Goal: Find specific page/section: Find specific page/section

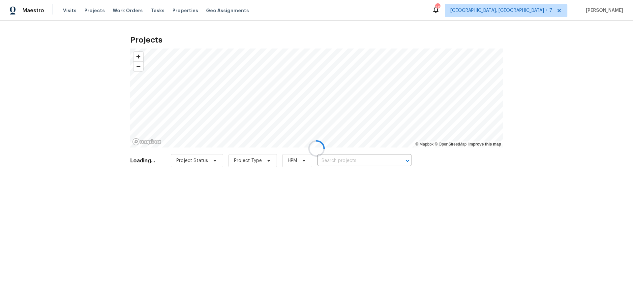
click at [339, 159] on div at bounding box center [316, 148] width 633 height 297
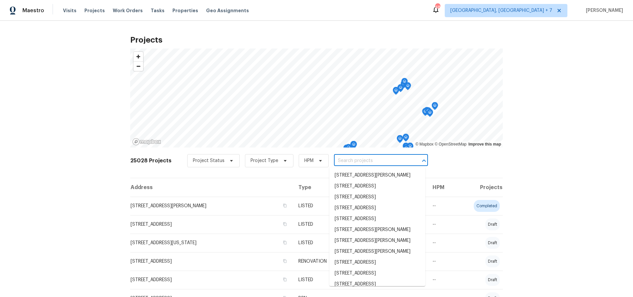
click at [344, 162] on input "text" at bounding box center [372, 161] width 76 height 10
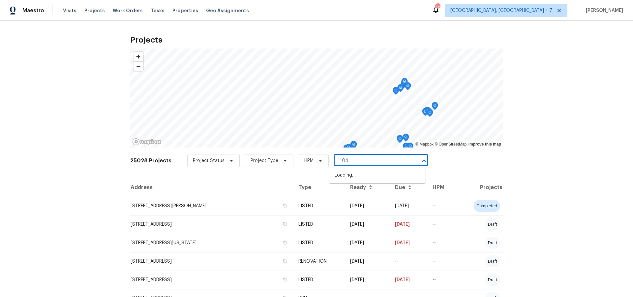
type input "11040"
click at [354, 173] on li "[STREET_ADDRESS][PERSON_NAME]" at bounding box center [378, 175] width 96 height 11
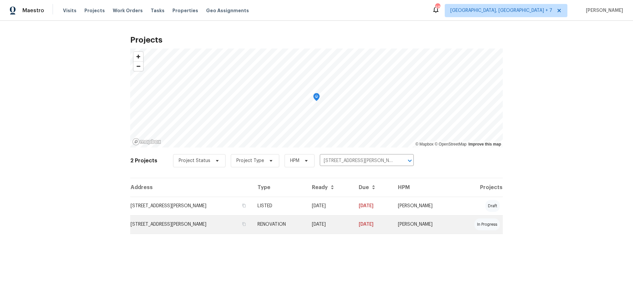
click at [182, 228] on td "[STREET_ADDRESS][PERSON_NAME]" at bounding box center [191, 224] width 122 height 18
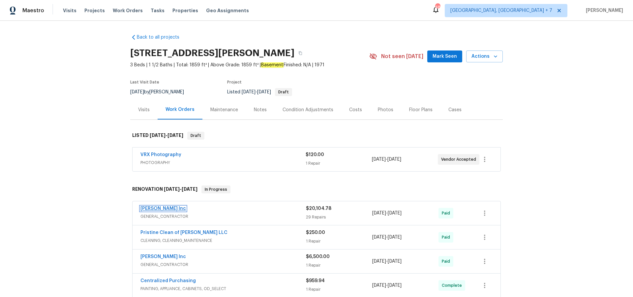
click at [173, 207] on link "[PERSON_NAME] Inc" at bounding box center [164, 208] width 46 height 5
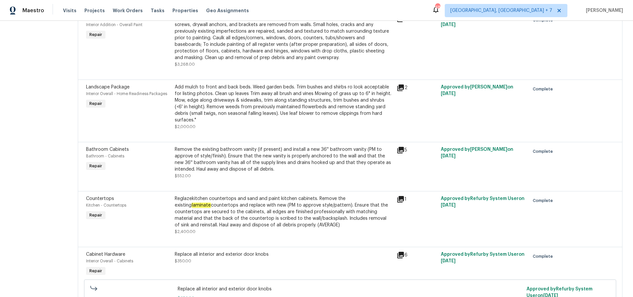
scroll to position [1128, 0]
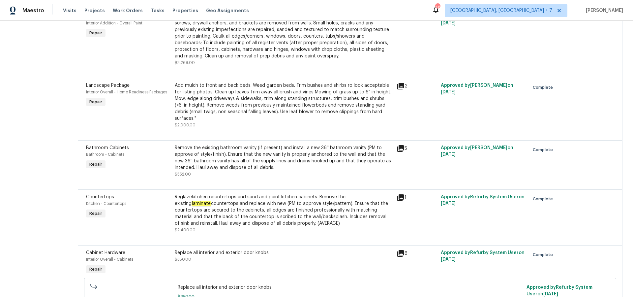
click at [401, 194] on icon at bounding box center [401, 198] width 8 height 8
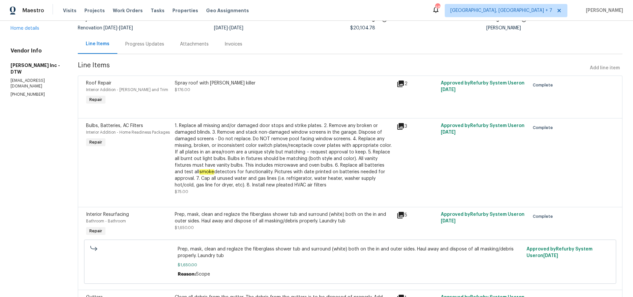
scroll to position [47, 0]
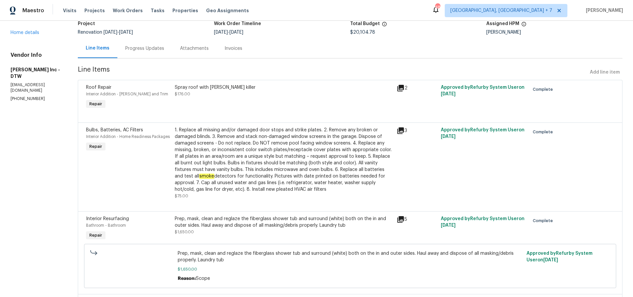
click at [99, 47] on div "Line Items" at bounding box center [98, 48] width 24 height 7
click at [17, 32] on link "Home details" at bounding box center [25, 32] width 29 height 5
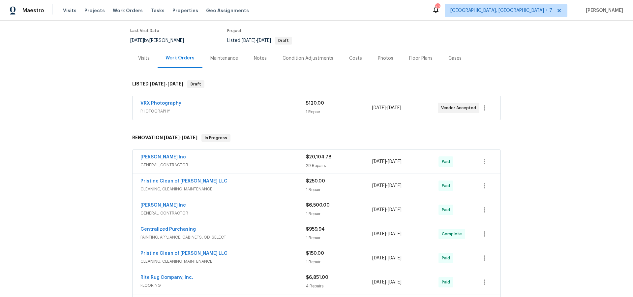
scroll to position [54, 0]
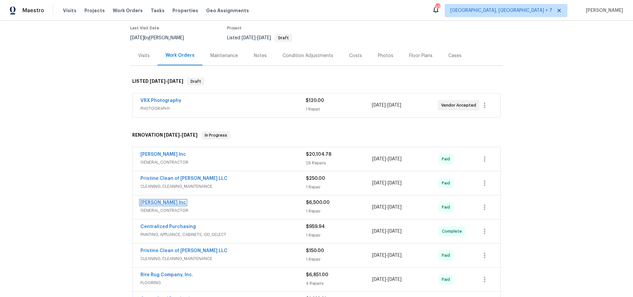
click at [175, 202] on link "[PERSON_NAME] Inc" at bounding box center [164, 202] width 46 height 5
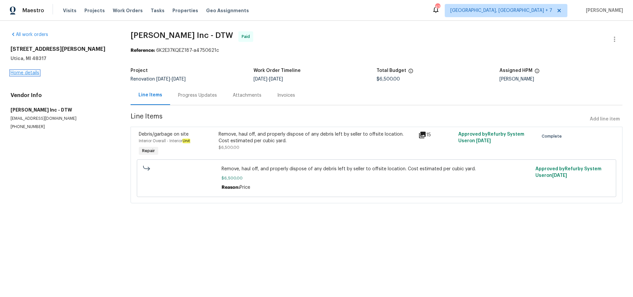
click at [28, 73] on link "Home details" at bounding box center [25, 73] width 29 height 5
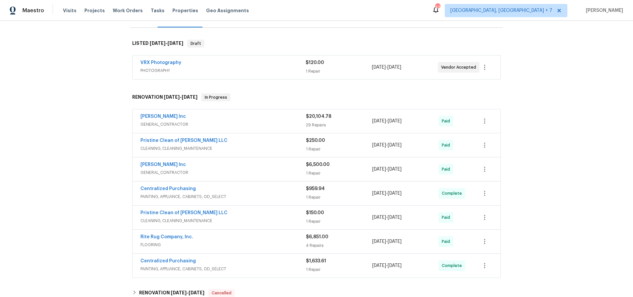
scroll to position [99, 0]
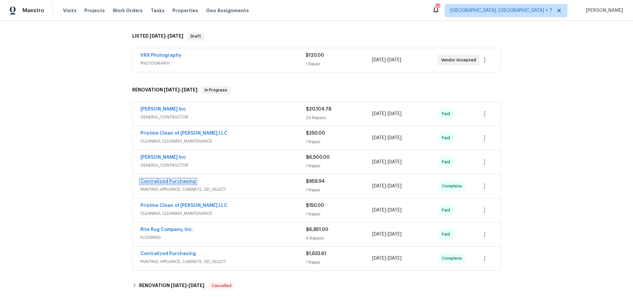
click at [177, 181] on link "Centralized Purchasing" at bounding box center [168, 181] width 55 height 5
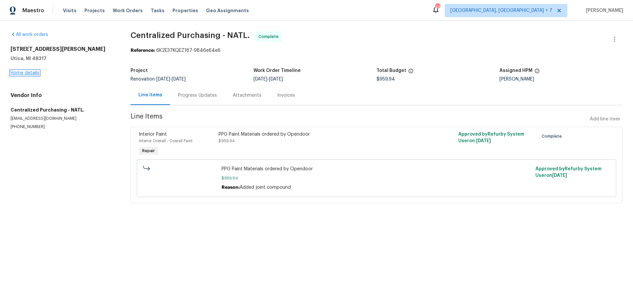
click at [36, 74] on link "Home details" at bounding box center [25, 73] width 29 height 5
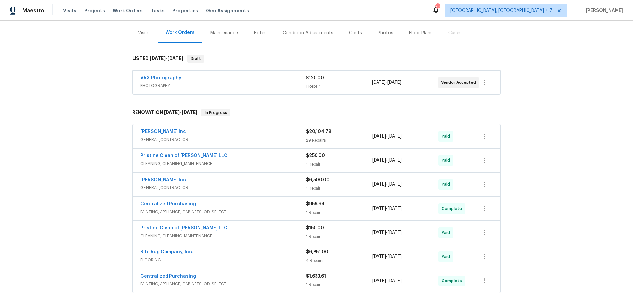
scroll to position [78, 0]
click at [185, 251] on link "Rite Rug Company, Inc." at bounding box center [167, 250] width 53 height 5
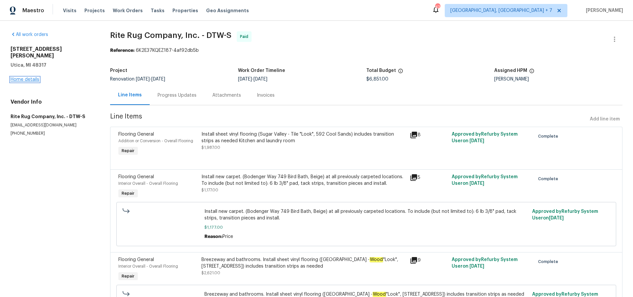
click at [25, 77] on link "Home details" at bounding box center [25, 79] width 29 height 5
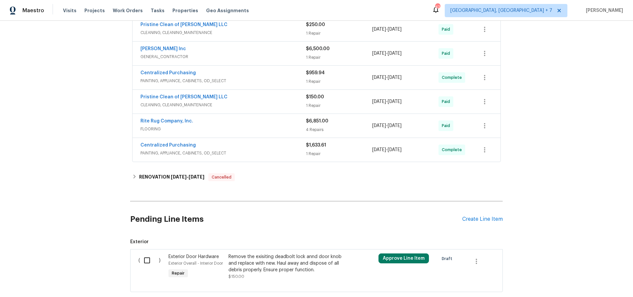
scroll to position [191, 0]
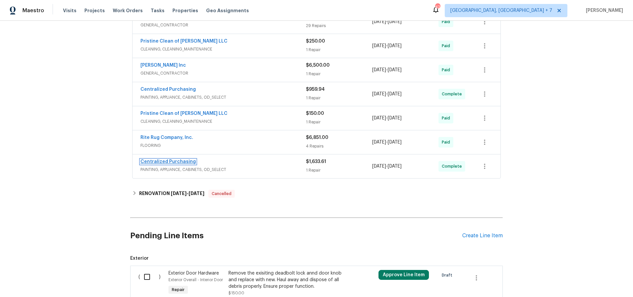
click at [180, 161] on link "Centralized Purchasing" at bounding box center [168, 161] width 55 height 5
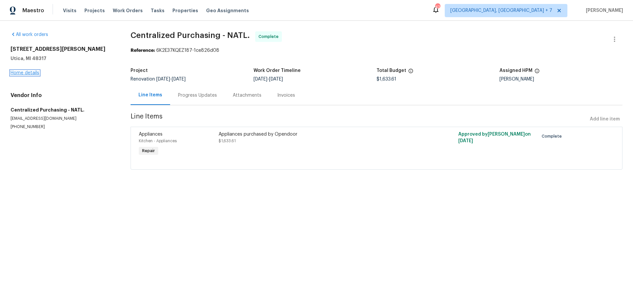
click at [29, 72] on link "Home details" at bounding box center [25, 73] width 29 height 5
